Goal: Information Seeking & Learning: Learn about a topic

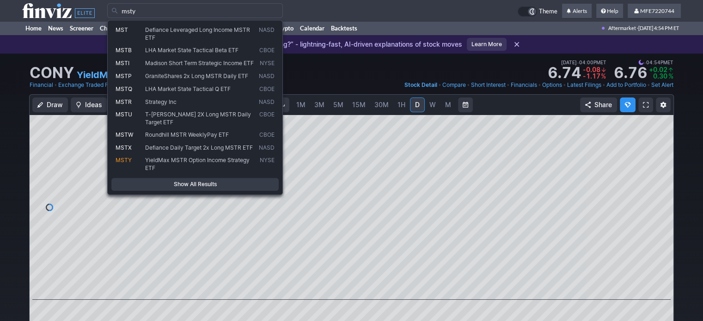
type input "msty"
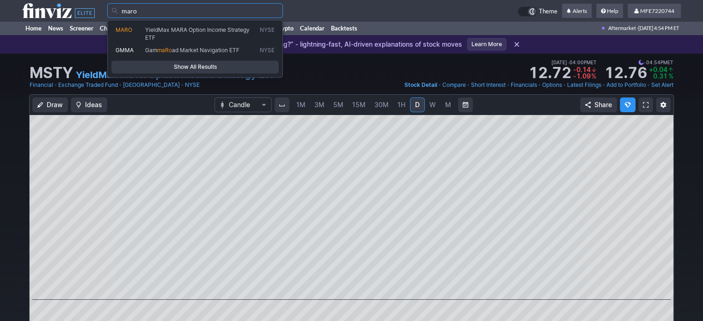
type input "maro"
